Goal: Task Accomplishment & Management: Complete application form

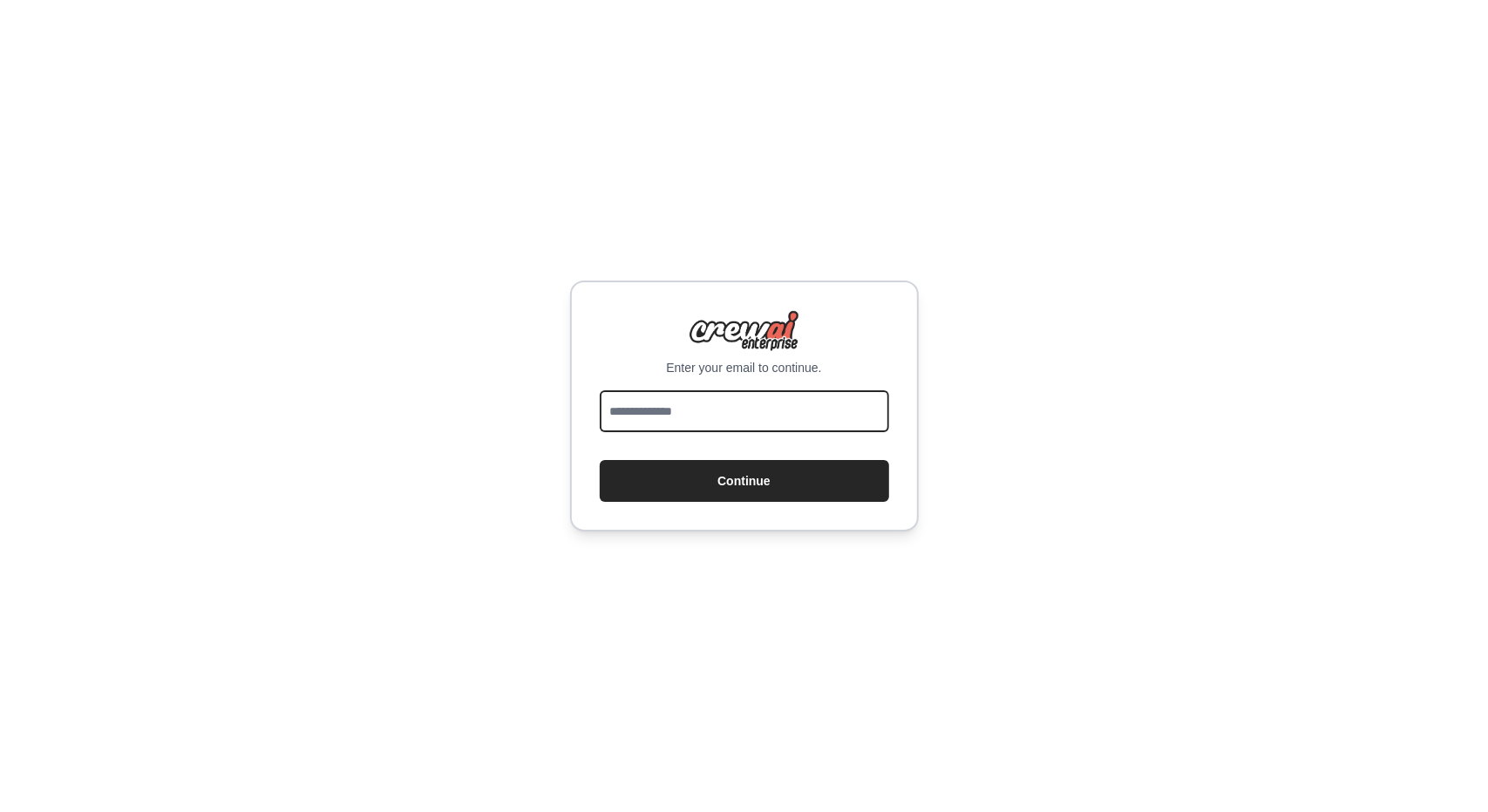
click at [666, 415] on input "email" at bounding box center [744, 410] width 290 height 41
type input "**********"
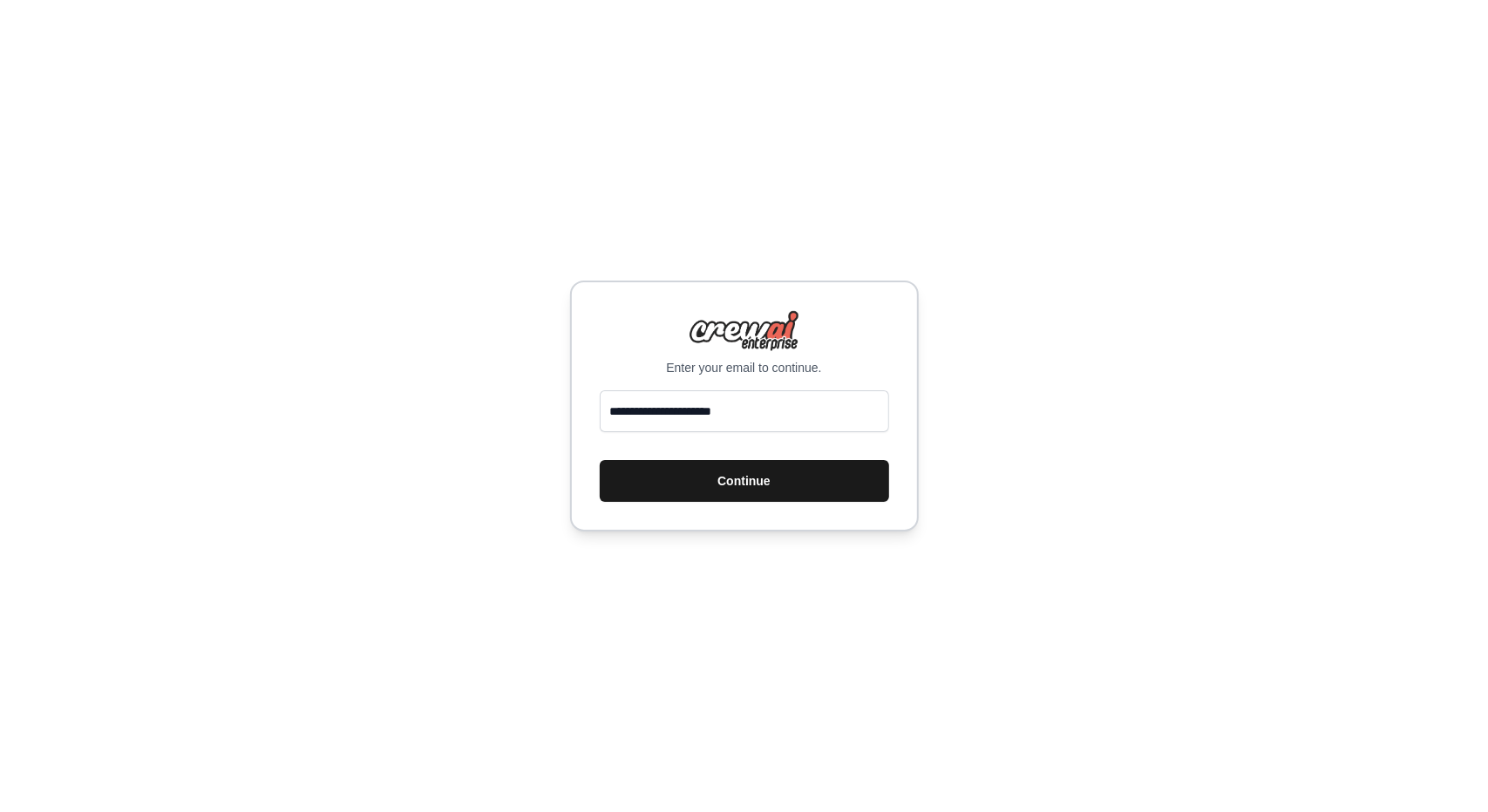
click at [746, 487] on button "Continue" at bounding box center [744, 480] width 290 height 41
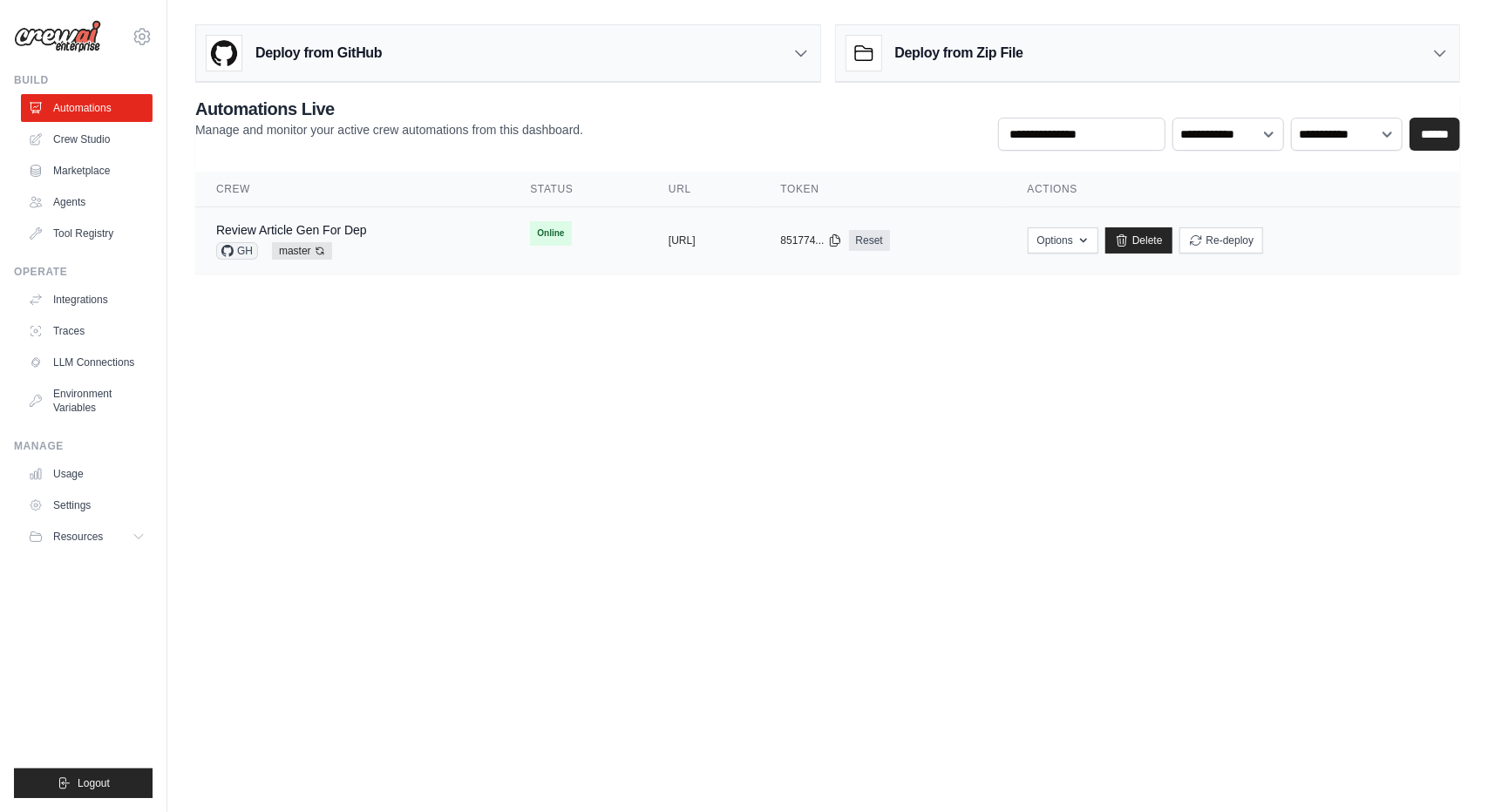
click at [407, 232] on div "Review Article Gen For Dep GH master Auto-deploy enabled" at bounding box center [352, 240] width 272 height 38
